Goal: Information Seeking & Learning: Learn about a topic

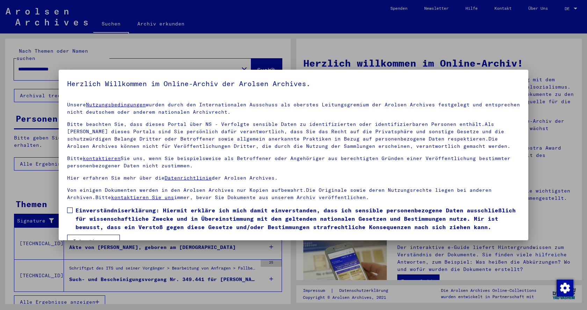
scroll to position [16, 0]
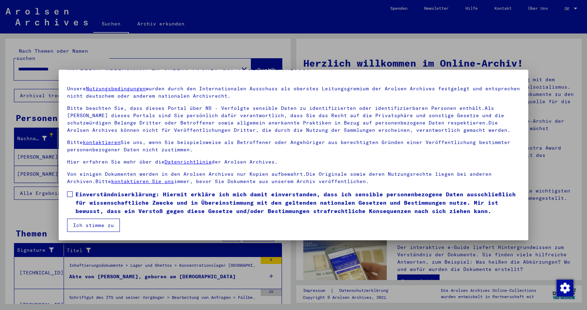
click at [93, 226] on button "Ich stimme zu" at bounding box center [93, 225] width 53 height 13
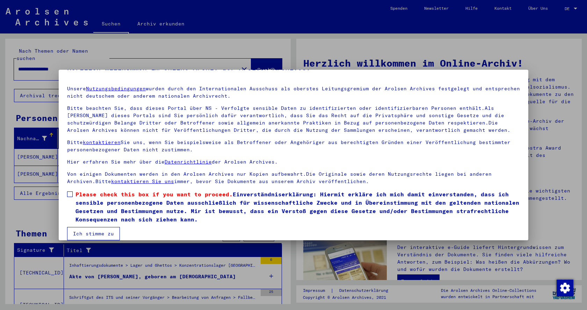
scroll to position [24, 0]
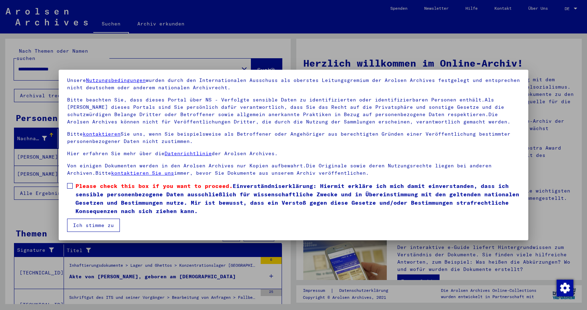
click at [71, 186] on span at bounding box center [70, 186] width 6 height 6
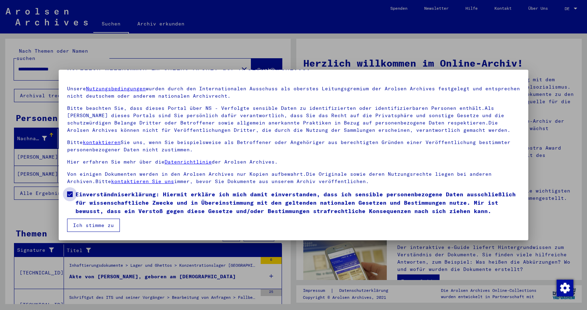
scroll to position [16, 0]
click at [92, 226] on button "Ich stimme zu" at bounding box center [93, 225] width 53 height 13
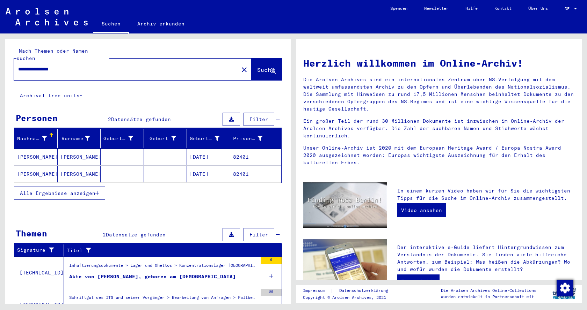
click at [29, 151] on mat-cell "[PERSON_NAME]" at bounding box center [35, 157] width 43 height 17
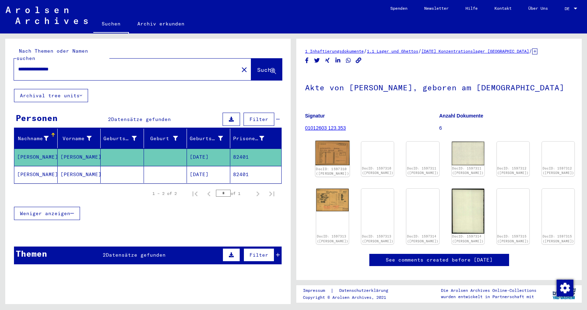
click at [341, 154] on img at bounding box center [332, 153] width 34 height 25
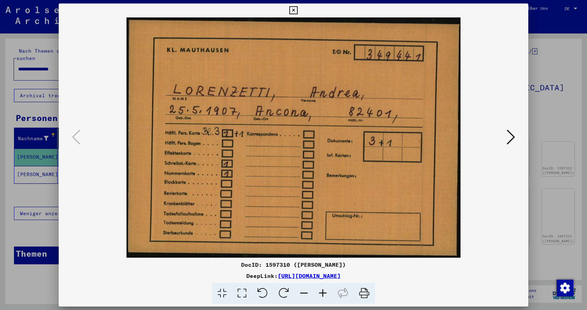
click at [512, 135] on icon at bounding box center [510, 137] width 8 height 17
click at [510, 135] on icon at bounding box center [510, 137] width 8 height 17
click at [512, 138] on icon at bounding box center [510, 137] width 8 height 17
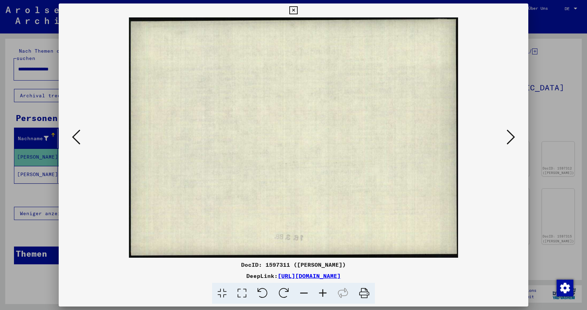
click at [512, 138] on icon at bounding box center [510, 137] width 8 height 17
